Goal: Check status: Verify the current state of an ongoing process or item

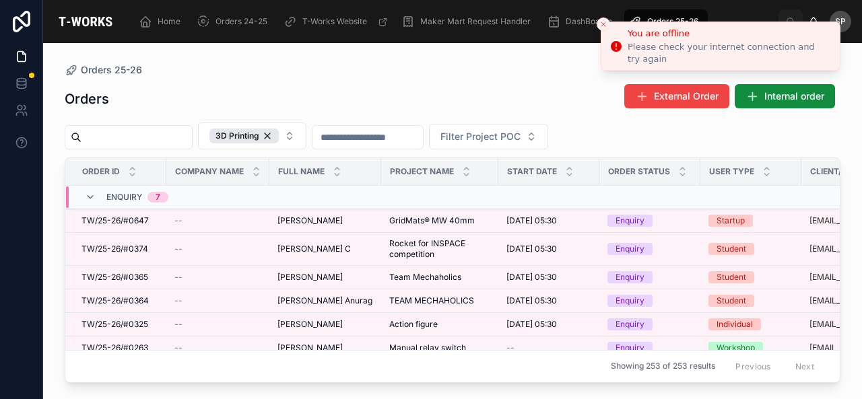
scroll to position [67, 0]
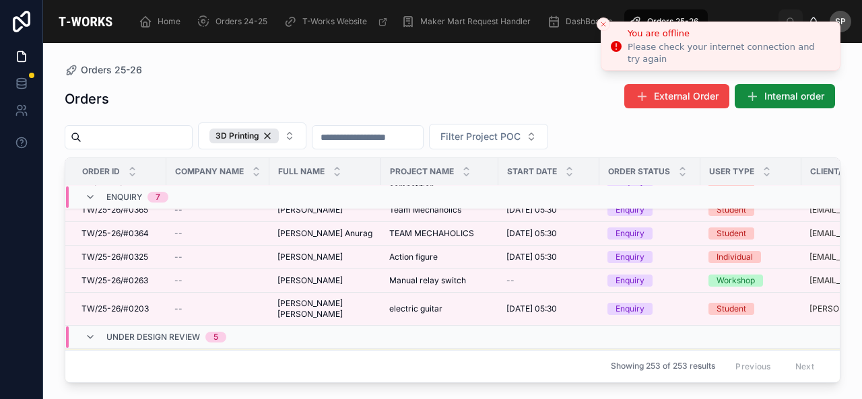
click at [613, 53] on li "You are offline Please check your internet connection and try again" at bounding box center [720, 46] width 240 height 49
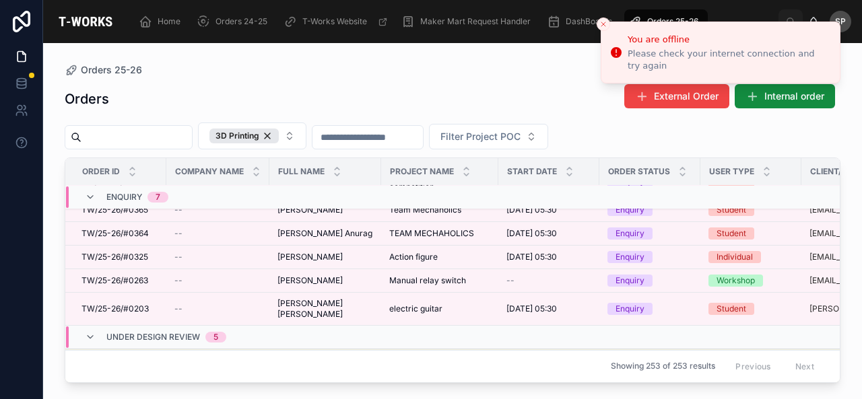
click at [845, 21] on span "sp" at bounding box center [840, 21] width 11 height 11
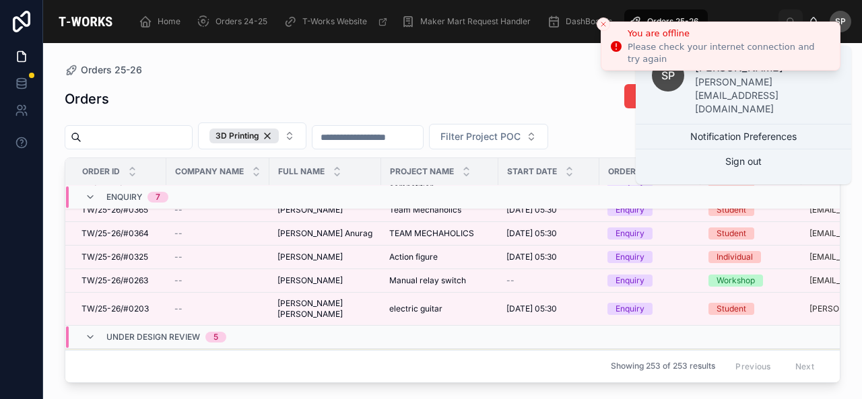
click at [602, 23] on line "Close toast" at bounding box center [603, 24] width 4 height 4
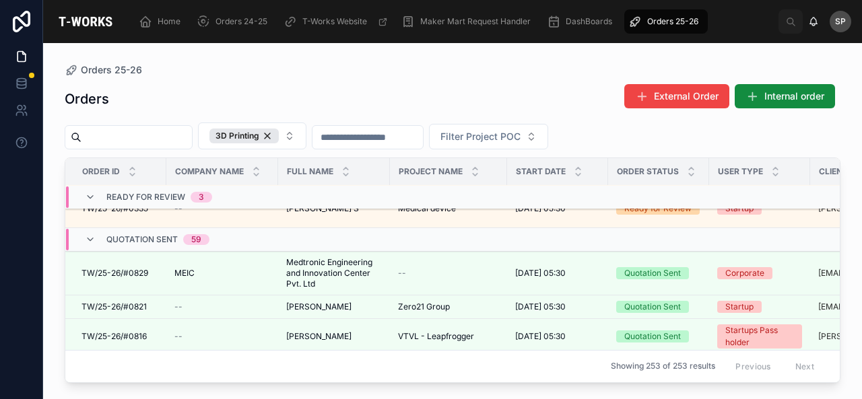
scroll to position [420, 0]
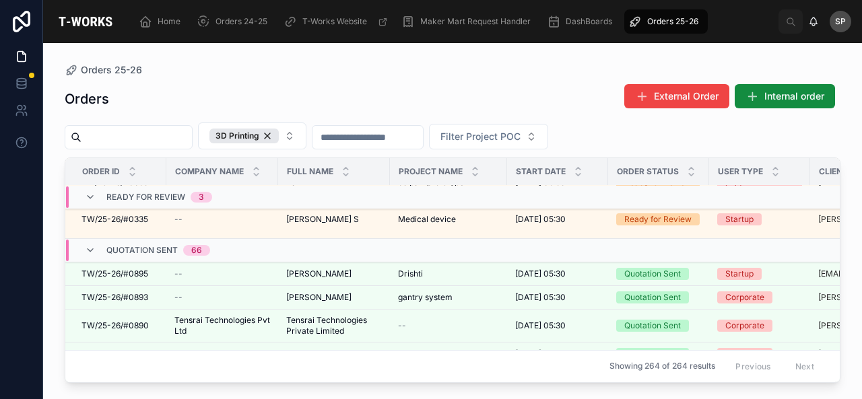
scroll to position [555, 0]
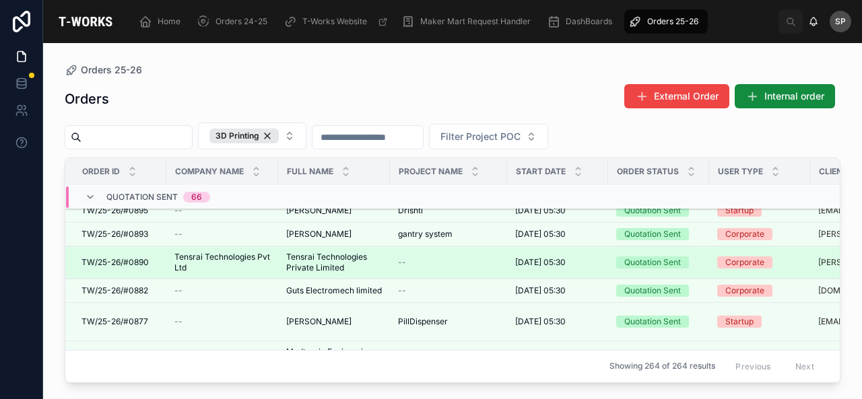
click at [171, 257] on td "Tensrai Technologies Pvt Ltd Tensrai Technologies Pvt Ltd" at bounding box center [222, 262] width 112 height 33
click at [335, 265] on span "Tensrai Technologies Private Limited" at bounding box center [334, 263] width 96 height 22
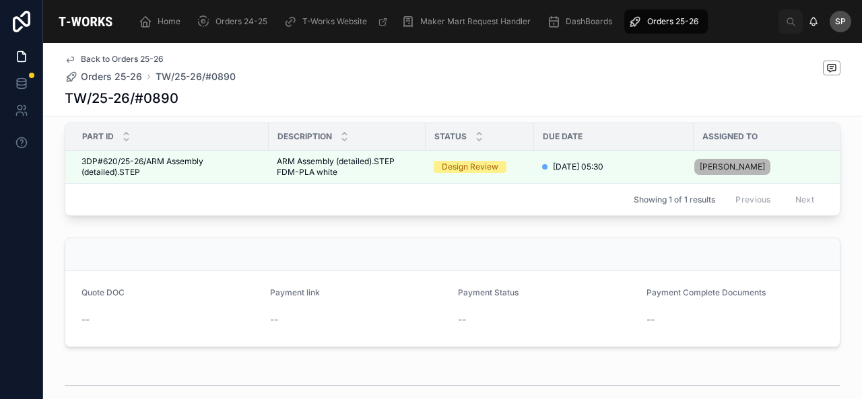
scroll to position [471, 0]
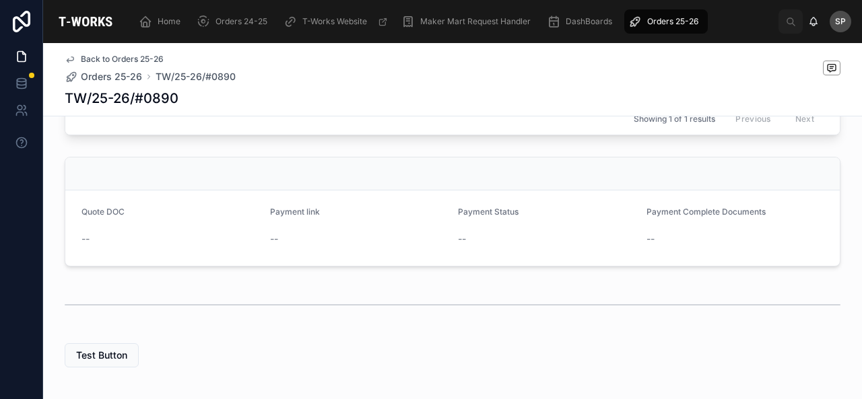
click at [75, 249] on form "Quote DOC -- Payment link -- Payment Status -- Payment Complete Documents --" at bounding box center [452, 227] width 774 height 75
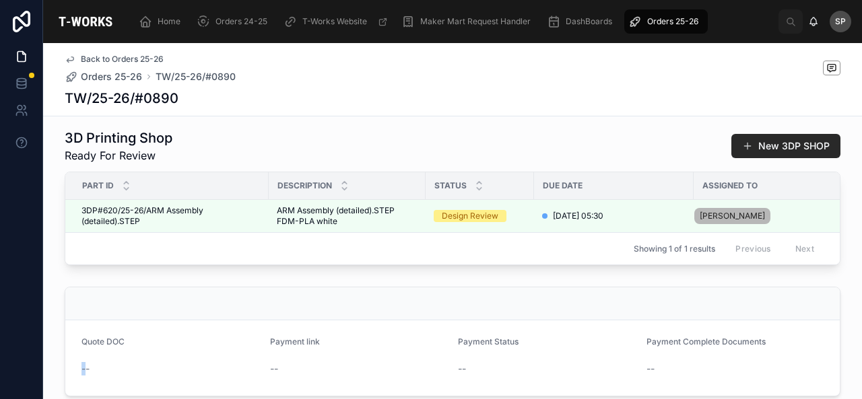
scroll to position [337, 0]
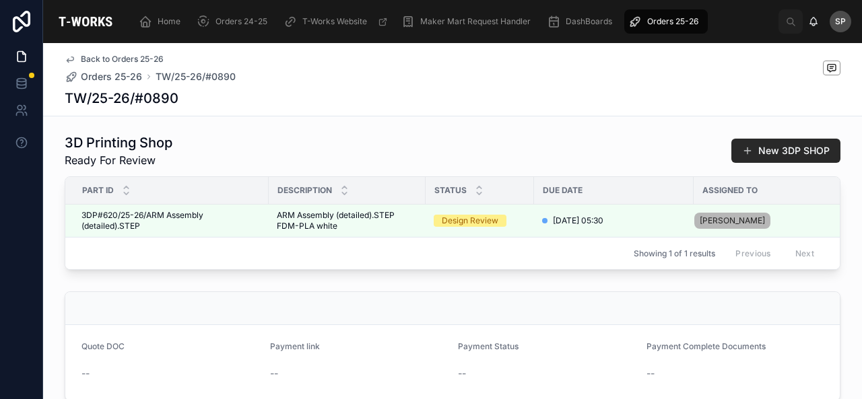
click at [401, 126] on div "Ready for Review 4 Quotation Sent 5 Fabricating 6 Dispatch/Makers Mart 7 Comple…" at bounding box center [452, 151] width 818 height 711
